Goal: Information Seeking & Learning: Learn about a topic

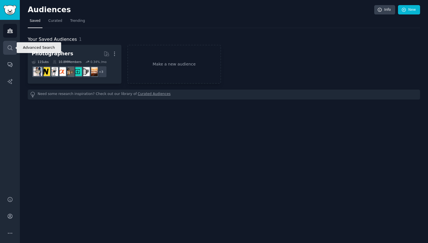
click at [3, 49] on link "Search" at bounding box center [10, 48] width 14 height 14
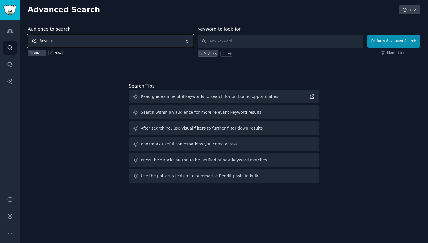
click at [67, 43] on span "Anyone" at bounding box center [111, 41] width 166 height 13
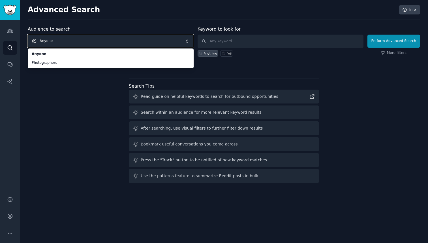
click at [72, 41] on span "Anyone" at bounding box center [111, 41] width 166 height 13
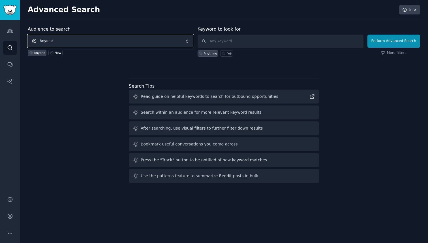
click at [64, 36] on span "Anyone" at bounding box center [111, 41] width 166 height 13
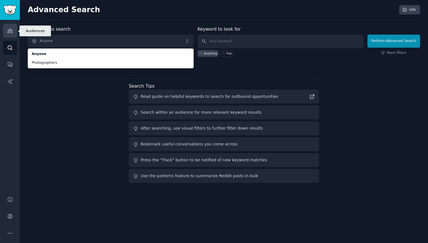
click at [14, 26] on link "Audiences" at bounding box center [10, 31] width 14 height 14
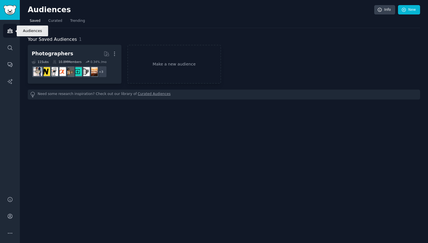
click at [13, 32] on link "Audiences" at bounding box center [10, 31] width 14 height 14
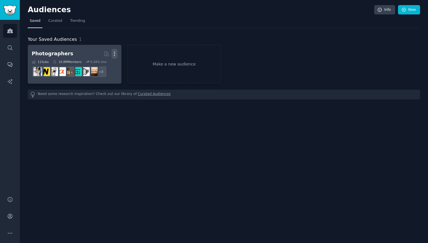
click at [115, 52] on icon "button" at bounding box center [115, 54] width 6 height 6
click at [99, 69] on div "Delete" at bounding box center [95, 66] width 27 height 12
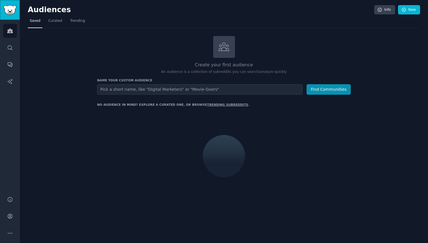
click at [17, 7] on link "Sidebar" at bounding box center [10, 10] width 20 height 20
click at [13, 5] on img "Sidebar" at bounding box center [9, 10] width 13 height 10
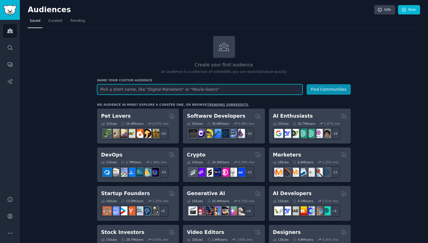
click at [283, 90] on input "text" at bounding box center [200, 89] width 206 height 10
type input "s"
type input "C"
type input "Book"
click at [307, 84] on button "Find Communities" at bounding box center [329, 89] width 44 height 10
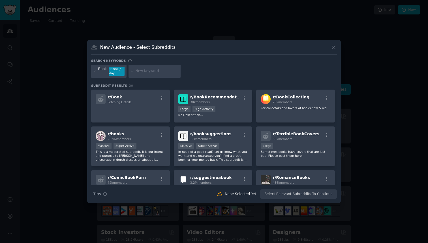
click at [156, 71] on input "text" at bounding box center [157, 71] width 43 height 5
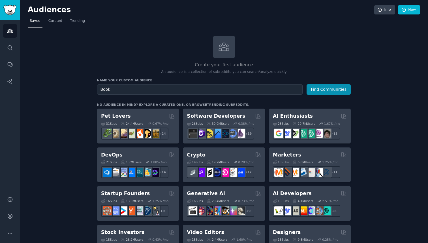
click at [210, 105] on link "trending subreddits" at bounding box center [227, 104] width 41 height 3
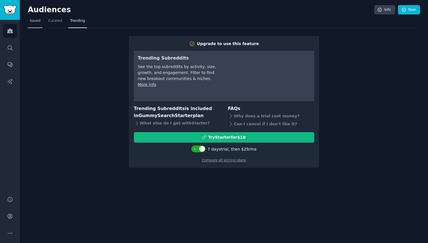
click at [30, 20] on span "Saved" at bounding box center [35, 20] width 11 height 5
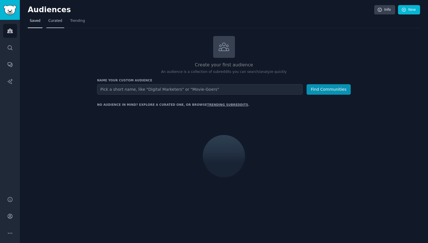
click at [52, 20] on span "Curated" at bounding box center [55, 20] width 14 height 5
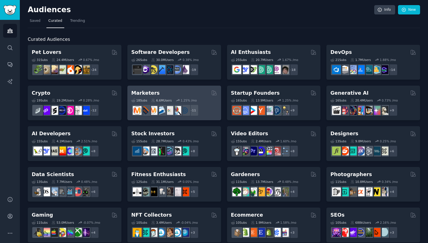
click at [205, 103] on div "18 Sub s 6.6M Users 1.25 % /mo r/content_marketing + 11" at bounding box center [174, 106] width 86 height 20
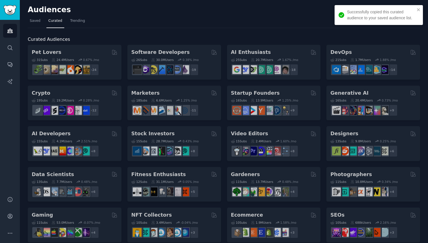
click at [171, 92] on div "Pet Lovers 31 Sub s 24.4M Users 0.67 % /mo r/dogbreed + 24 Software Developers …" at bounding box center [224, 245] width 393 height 401
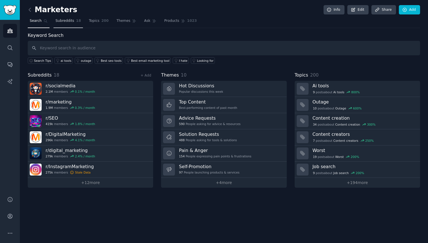
click at [73, 20] on span "Subreddits" at bounding box center [65, 20] width 19 height 5
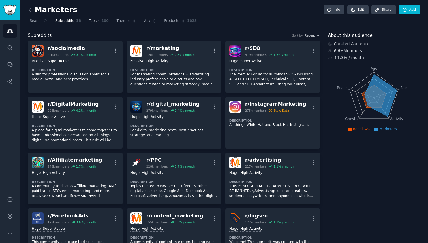
click at [92, 23] on span "Topics" at bounding box center [94, 20] width 10 height 5
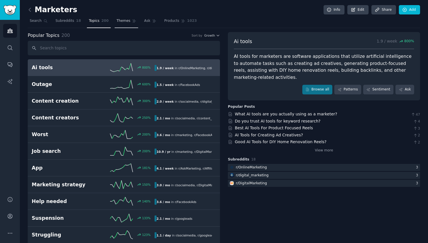
click at [123, 20] on span "Themes" at bounding box center [124, 20] width 14 height 5
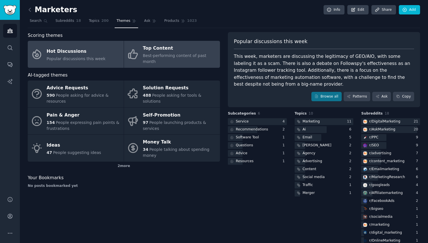
click at [180, 58] on div "Best-performing content of past month" at bounding box center [180, 59] width 74 height 12
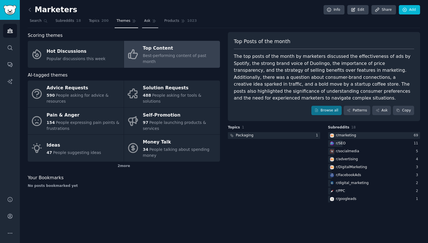
click at [144, 20] on span "Ask" at bounding box center [147, 20] width 6 height 5
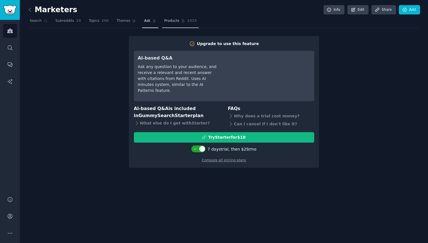
click at [164, 21] on span "Products" at bounding box center [171, 20] width 15 height 5
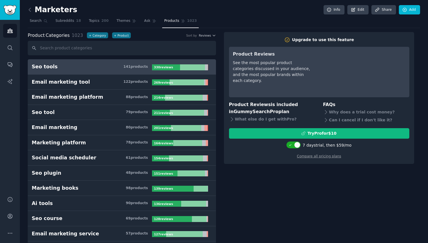
click at [61, 70] on h3 "Seo tools 141 product s" at bounding box center [92, 66] width 120 height 7
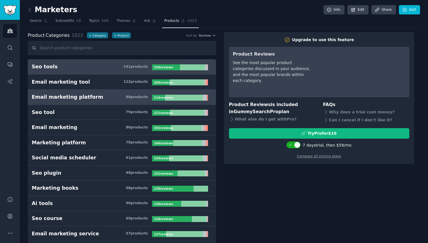
click at [65, 91] on link "Email marketing platform 88 product s 214 review s" at bounding box center [122, 97] width 188 height 15
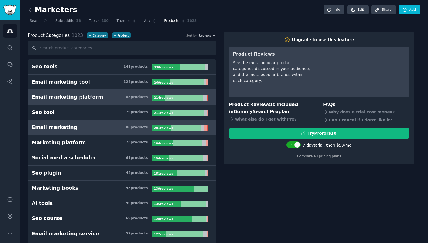
click at [65, 120] on link "Email marketing 80 product s 201 review s" at bounding box center [122, 127] width 188 height 15
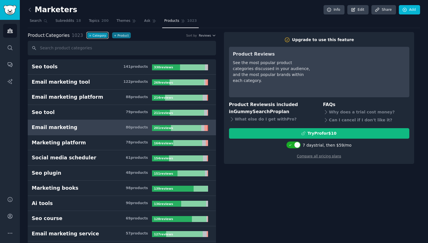
click at [92, 34] on button "+ Category" at bounding box center [97, 35] width 21 height 6
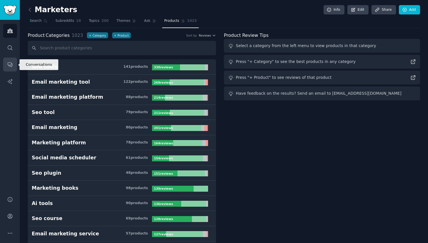
click at [13, 59] on link "Conversations" at bounding box center [10, 65] width 14 height 14
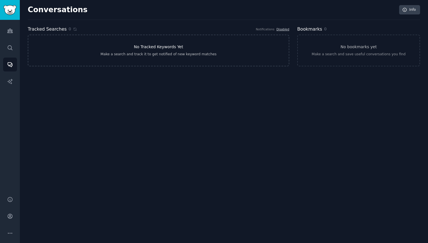
click at [90, 50] on link "No Tracked Keywords Yet Make a search and track it to get notified of new keywo…" at bounding box center [159, 51] width 262 height 32
click at [176, 51] on link "No Tracked Keywords Yet Make a search and track it to get notified of new keywo…" at bounding box center [159, 51] width 262 height 32
click at [311, 43] on link "No bookmarks yet Make a search and save useful conversations you find" at bounding box center [359, 51] width 123 height 32
click at [66, 58] on link "No Tracked Keywords Yet Make a search and track it to get notified of new keywo…" at bounding box center [159, 51] width 262 height 32
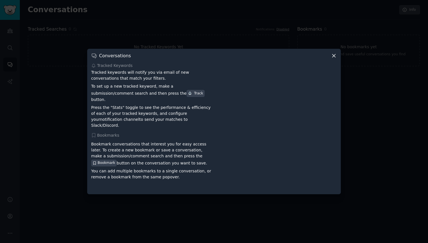
click at [7, 33] on div at bounding box center [214, 121] width 428 height 243
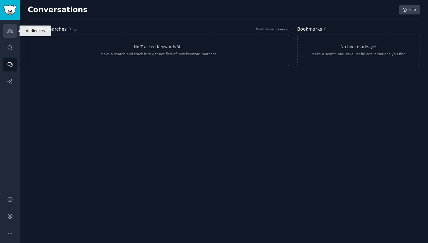
click at [12, 34] on link "Audiences" at bounding box center [10, 31] width 14 height 14
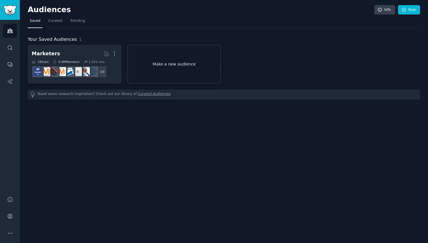
click at [165, 67] on link "Make a new audience" at bounding box center [175, 64] width 94 height 39
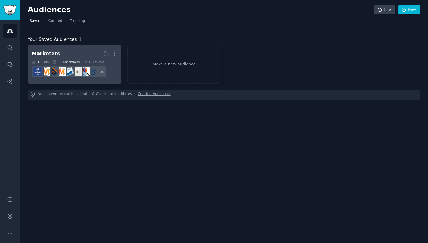
click at [74, 55] on h2 "Marketers More" at bounding box center [75, 54] width 86 height 10
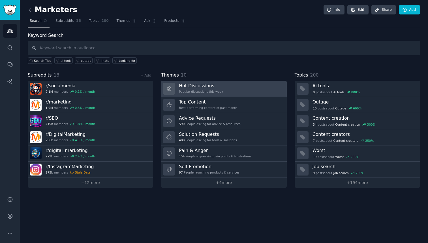
click at [203, 90] on div "Popular discussions this week" at bounding box center [201, 92] width 44 height 4
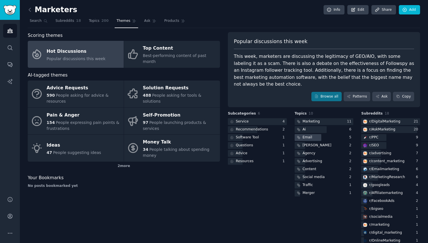
click at [312, 134] on div at bounding box center [308, 137] width 27 height 7
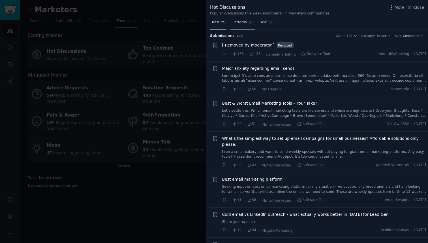
click at [237, 25] on span "Patterns" at bounding box center [240, 22] width 14 height 5
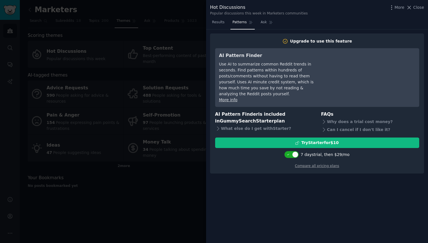
click at [258, 28] on nav "Results Patterns Ask" at bounding box center [242, 24] width 65 height 12
click at [264, 24] on span "Ask" at bounding box center [264, 22] width 6 height 5
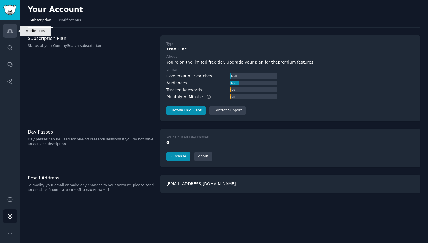
click at [15, 32] on link "Audiences" at bounding box center [10, 31] width 14 height 14
